Goal: Book appointment/travel/reservation

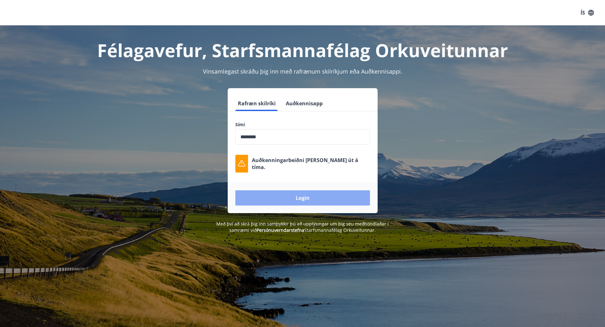
click at [293, 200] on button "Login" at bounding box center [302, 198] width 135 height 15
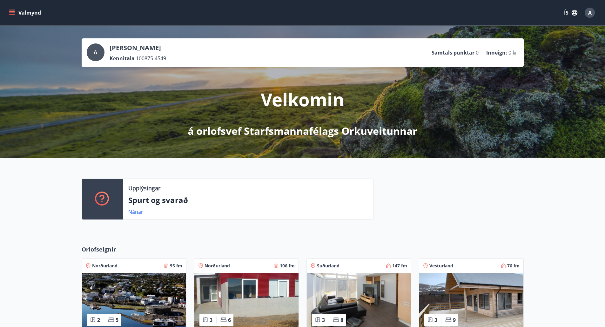
click at [36, 223] on div "Upplýsingar Spurt og svarað Nánar" at bounding box center [302, 196] width 605 height 77
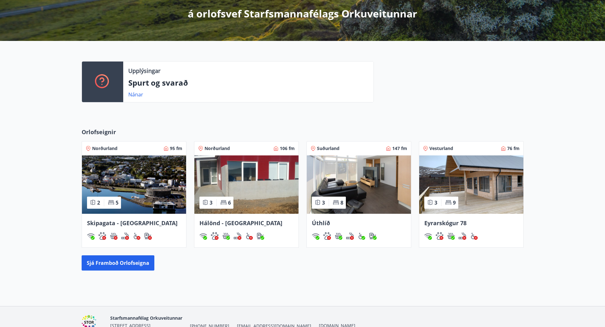
scroll to position [127, 0]
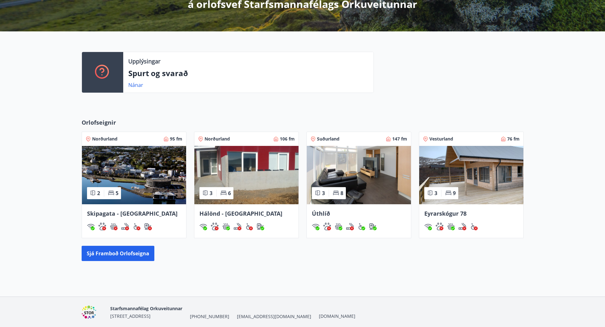
click at [37, 204] on div "Orlofseignir Norðurland 95 fm 2 5 Skipagata - Akureyri Norðurland 106 fm 3 6 Há…" at bounding box center [302, 189] width 605 height 163
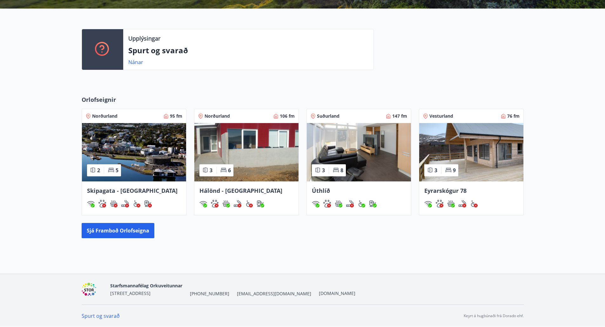
click at [44, 176] on div "Orlofseignir Norðurland 95 fm 2 5 Skipagata - Akureyri Norðurland 106 fm 3 6 Há…" at bounding box center [302, 166] width 605 height 163
click at [364, 142] on img at bounding box center [359, 152] width 104 height 58
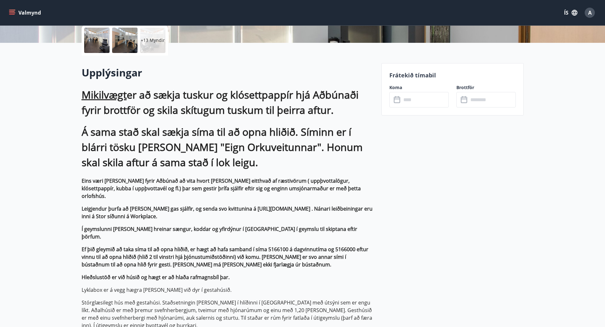
scroll to position [159, 0]
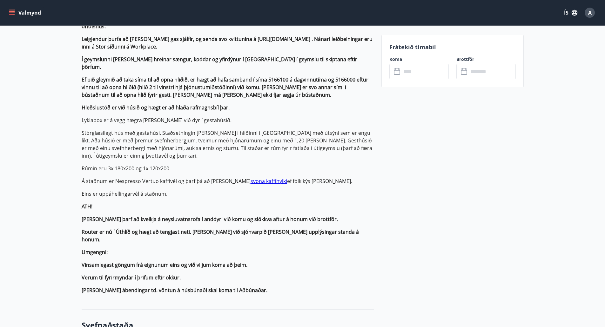
scroll to position [349, 0]
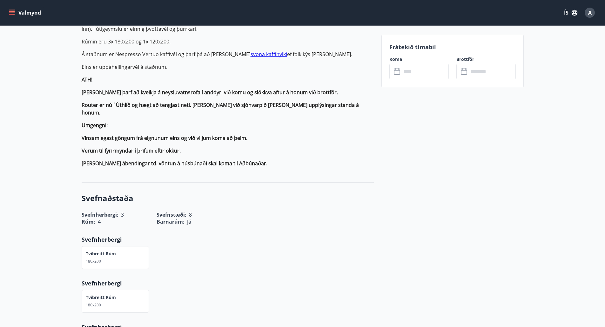
scroll to position [413, 0]
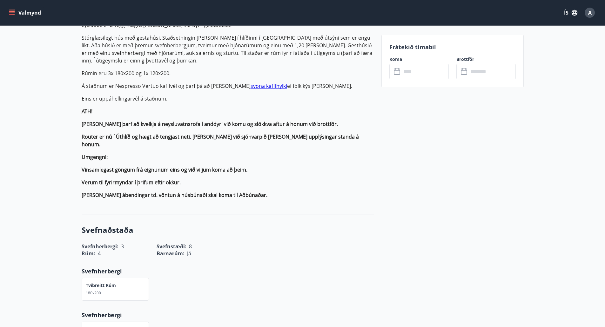
click at [251, 83] on link "svona kaffihylki" at bounding box center [269, 86] width 37 height 7
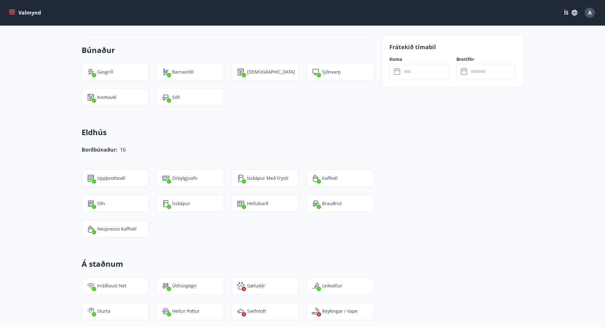
scroll to position [826, 0]
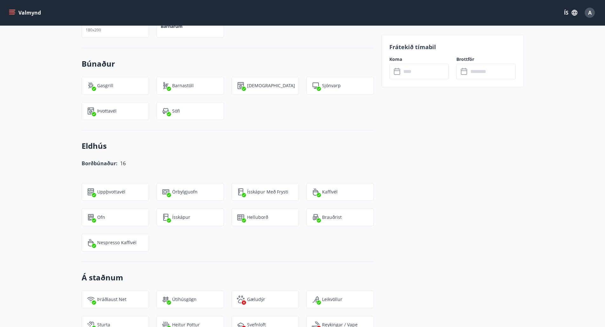
click at [441, 215] on div "Frátekið tímabil Koma ​ ​ Brottför ​ ​" at bounding box center [452, 55] width 142 height 1340
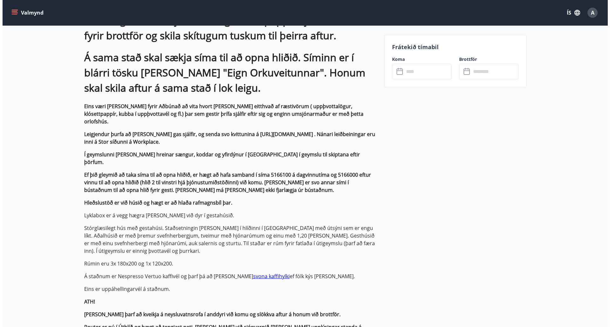
scroll to position [0, 0]
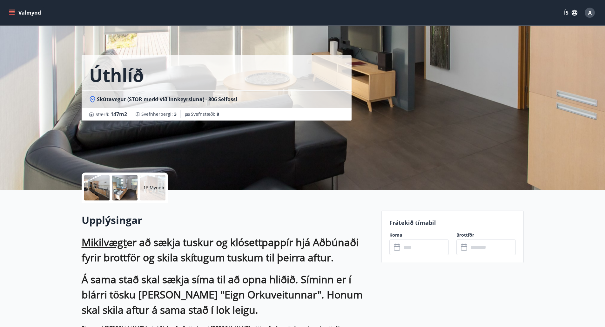
click at [92, 189] on div at bounding box center [96, 187] width 25 height 25
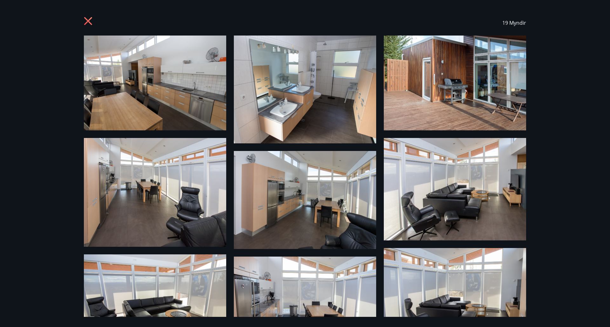
click at [89, 22] on icon at bounding box center [88, 21] width 8 height 8
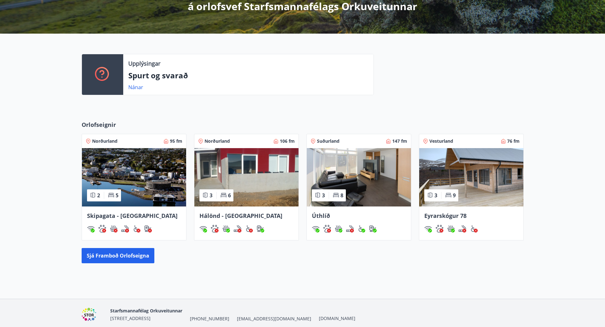
scroll to position [127, 0]
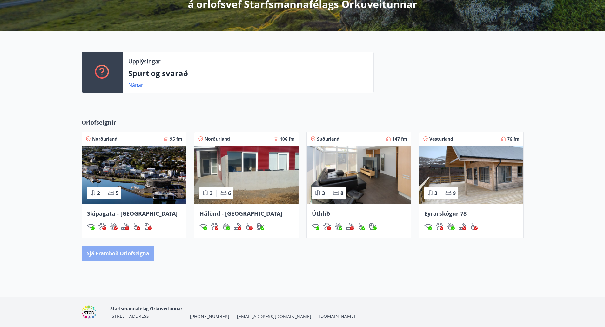
click at [104, 251] on button "Sjá framboð orlofseigna" at bounding box center [118, 253] width 73 height 15
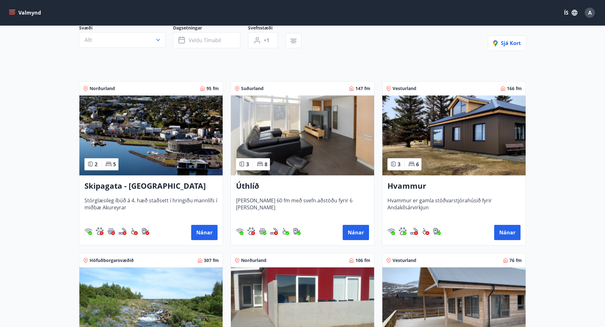
scroll to position [64, 0]
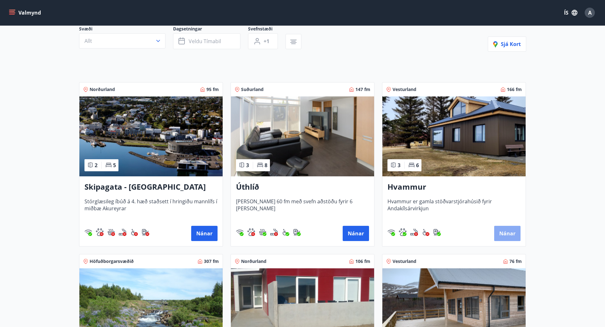
click at [505, 234] on button "Nánar" at bounding box center [507, 233] width 26 height 15
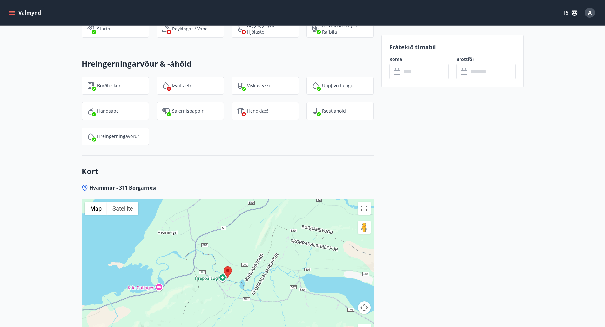
scroll to position [1397, 0]
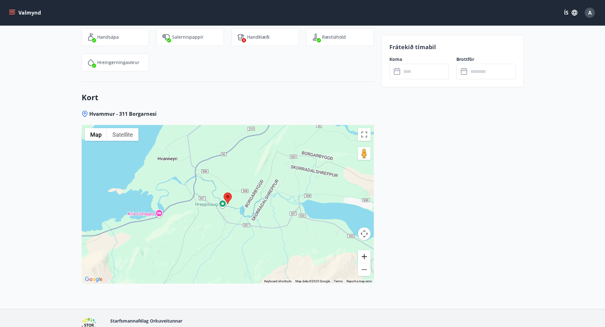
click at [366, 260] on button "Zoom in" at bounding box center [364, 257] width 13 height 13
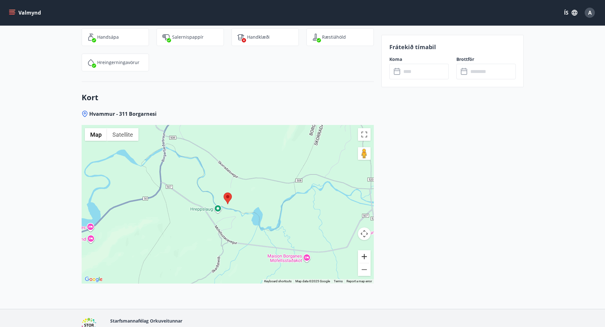
click at [366, 260] on button "Zoom in" at bounding box center [364, 257] width 13 height 13
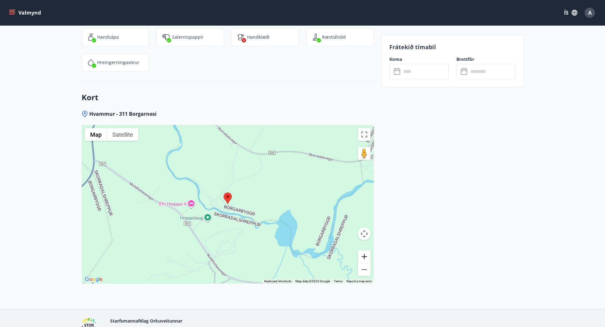
click at [366, 260] on button "Zoom in" at bounding box center [364, 257] width 13 height 13
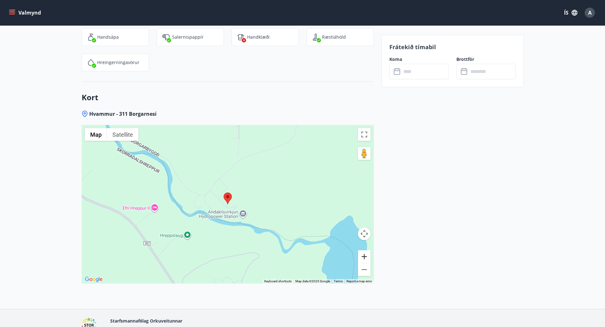
click at [366, 260] on button "Zoom in" at bounding box center [364, 257] width 13 height 13
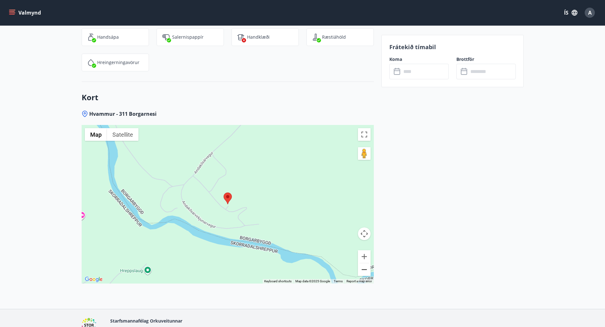
click at [364, 270] on button "Zoom out" at bounding box center [364, 270] width 13 height 13
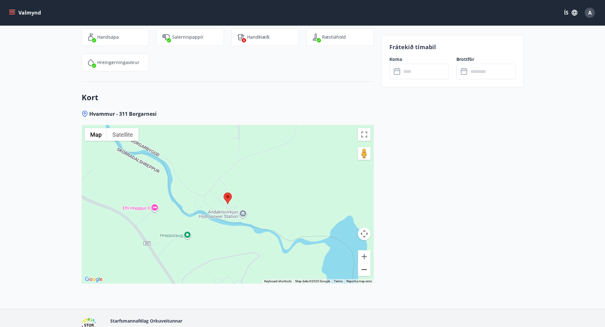
click at [364, 270] on button "Zoom out" at bounding box center [364, 270] width 13 height 13
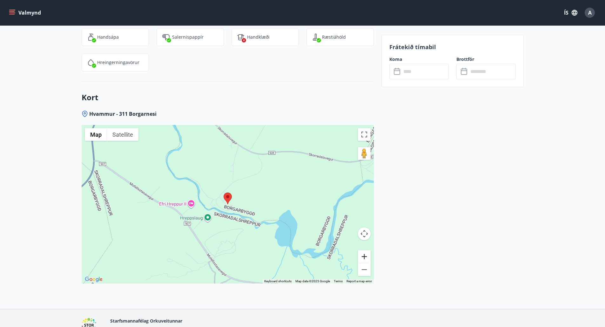
click at [365, 257] on button "Zoom in" at bounding box center [364, 257] width 13 height 13
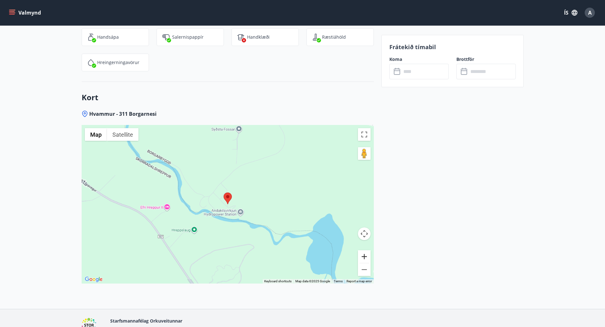
click at [365, 257] on button "Zoom in" at bounding box center [364, 257] width 13 height 13
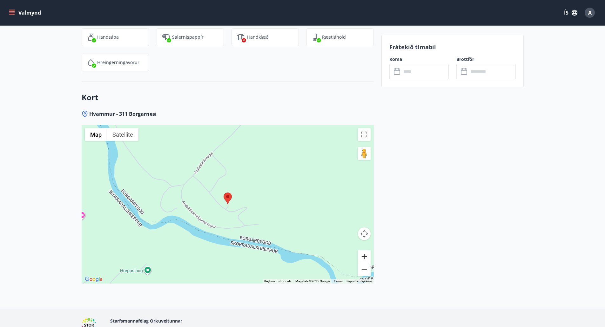
click at [365, 257] on button "Zoom in" at bounding box center [364, 257] width 13 height 13
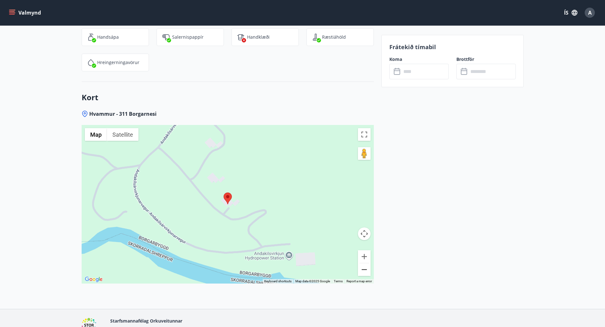
click at [362, 271] on button "Zoom out" at bounding box center [364, 270] width 13 height 13
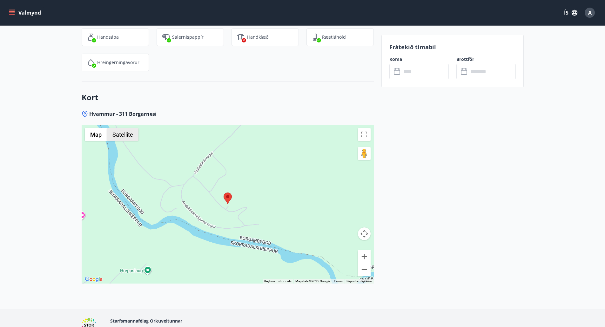
click at [131, 137] on button "Satellite" at bounding box center [122, 134] width 31 height 13
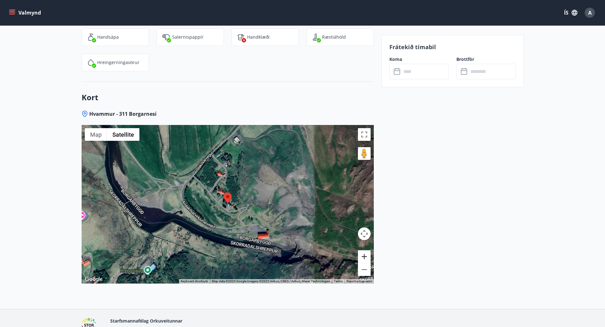
click at [364, 256] on button "Zoom in" at bounding box center [364, 257] width 13 height 13
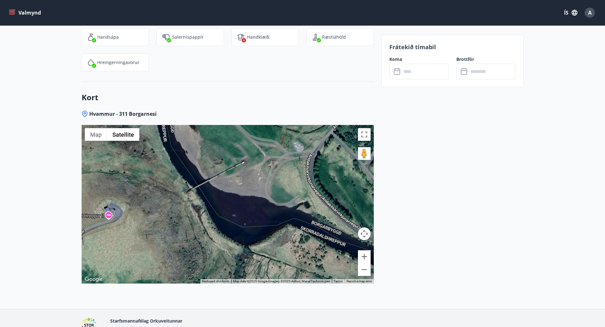
drag, startPoint x: 93, startPoint y: 220, endPoint x: 270, endPoint y: 204, distance: 177.3
click at [270, 204] on div at bounding box center [228, 204] width 292 height 159
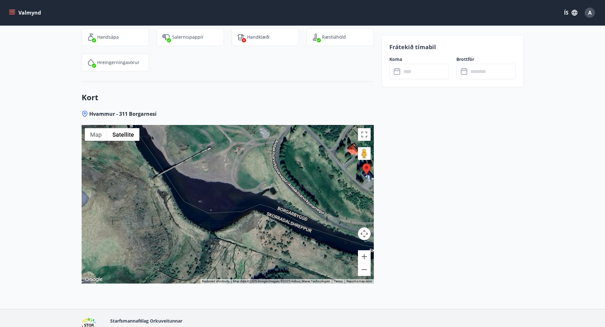
drag, startPoint x: 279, startPoint y: 214, endPoint x: 245, endPoint y: 200, distance: 36.7
click at [245, 200] on div at bounding box center [228, 204] width 292 height 159
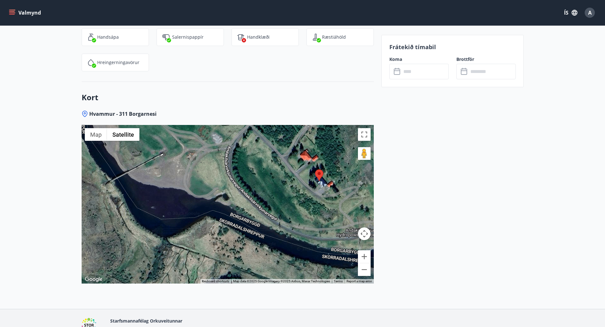
drag, startPoint x: 271, startPoint y: 227, endPoint x: 224, endPoint y: 237, distance: 48.3
click at [224, 237] on div at bounding box center [228, 204] width 292 height 159
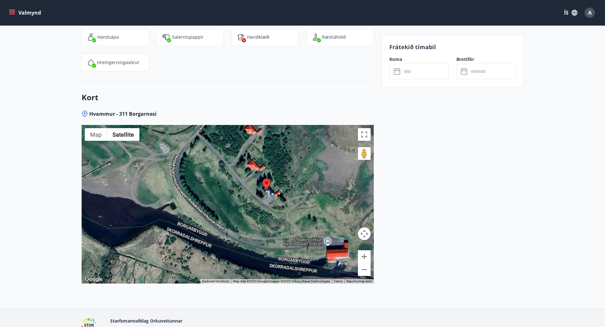
drag, startPoint x: 268, startPoint y: 220, endPoint x: 227, endPoint y: 210, distance: 42.2
click at [227, 210] on div at bounding box center [228, 204] width 292 height 159
click at [364, 256] on button "Zoom in" at bounding box center [364, 257] width 13 height 13
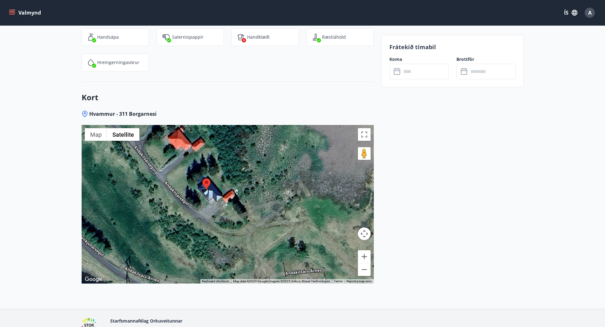
drag, startPoint x: 271, startPoint y: 222, endPoint x: 206, endPoint y: 229, distance: 65.5
click at [206, 229] on div at bounding box center [228, 204] width 292 height 159
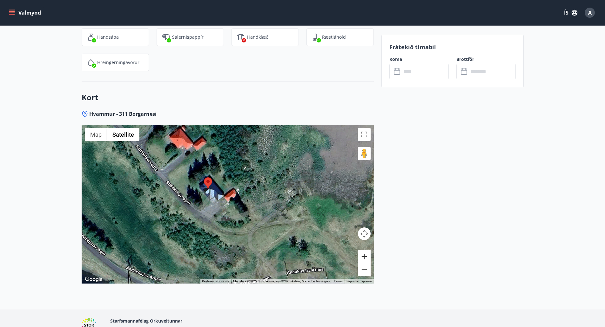
click at [364, 256] on button "Zoom in" at bounding box center [364, 257] width 13 height 13
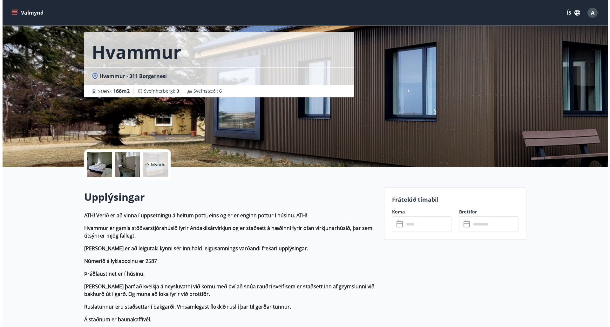
scroll to position [3, 0]
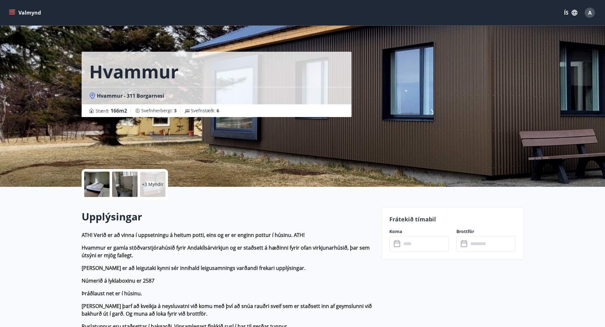
click at [99, 185] on div at bounding box center [96, 184] width 25 height 25
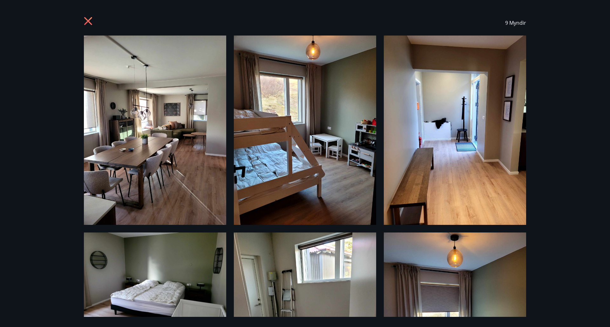
scroll to position [32, 0]
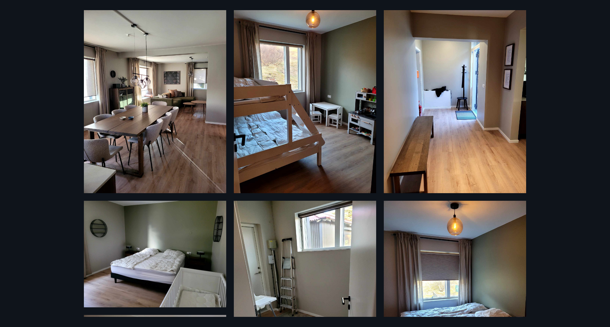
click at [548, 118] on div "9 Myndir" at bounding box center [305, 163] width 610 height 327
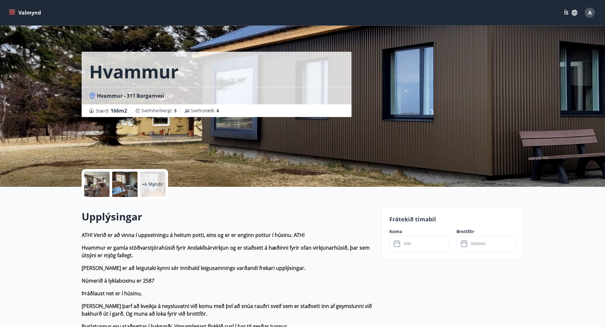
click at [99, 180] on div at bounding box center [96, 184] width 25 height 25
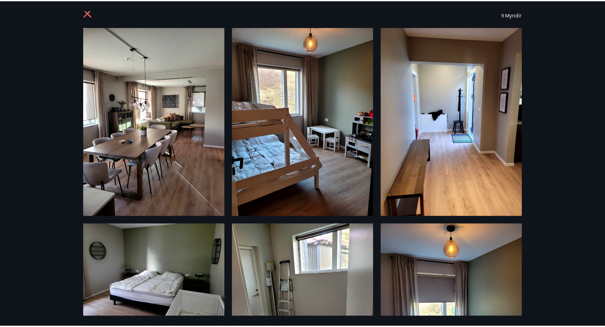
scroll to position [0, 0]
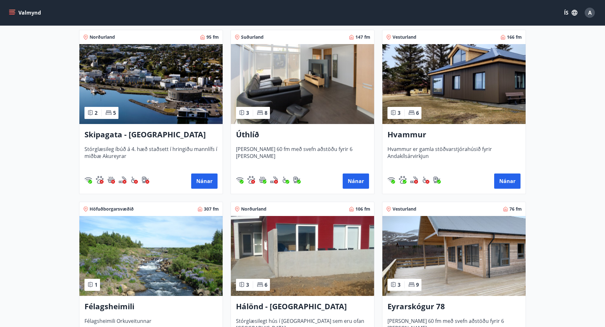
scroll to position [117, 0]
